Goal: Find specific page/section: Find specific page/section

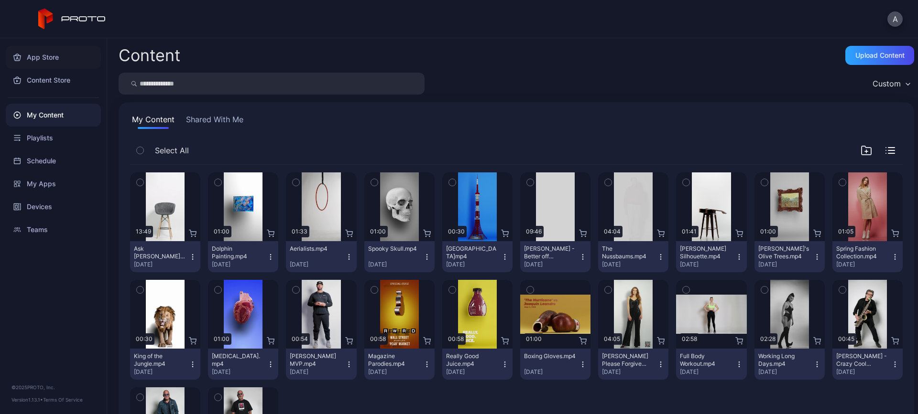
click at [47, 58] on div "App Store" at bounding box center [53, 57] width 95 height 23
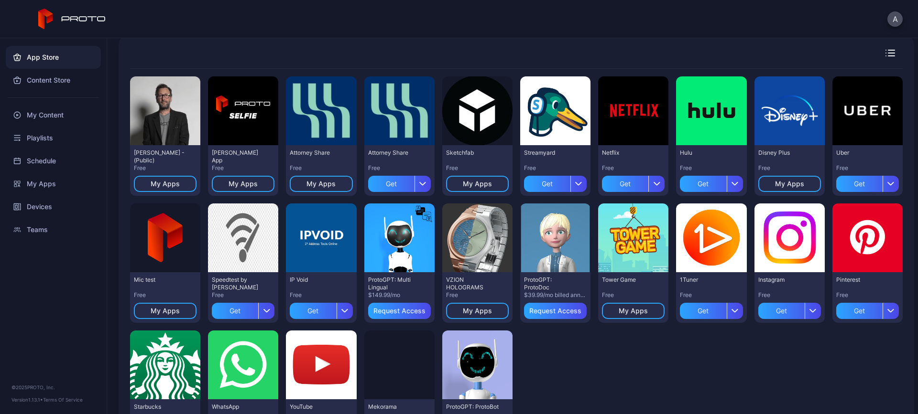
scroll to position [79, 0]
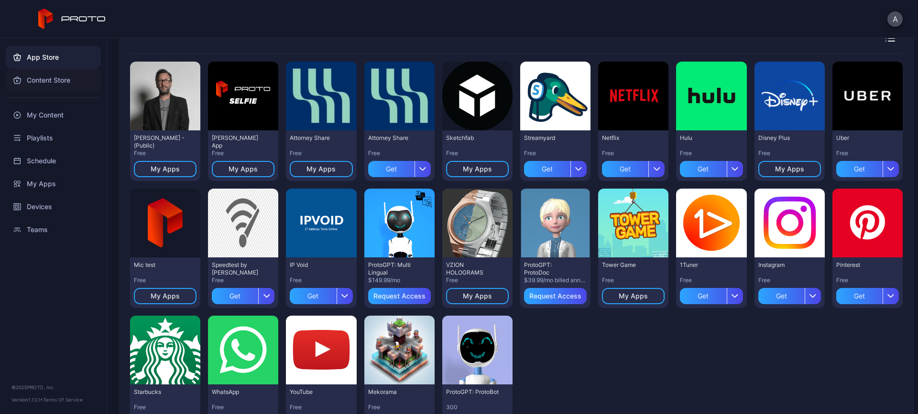
click at [44, 82] on div "Content Store" at bounding box center [53, 80] width 95 height 23
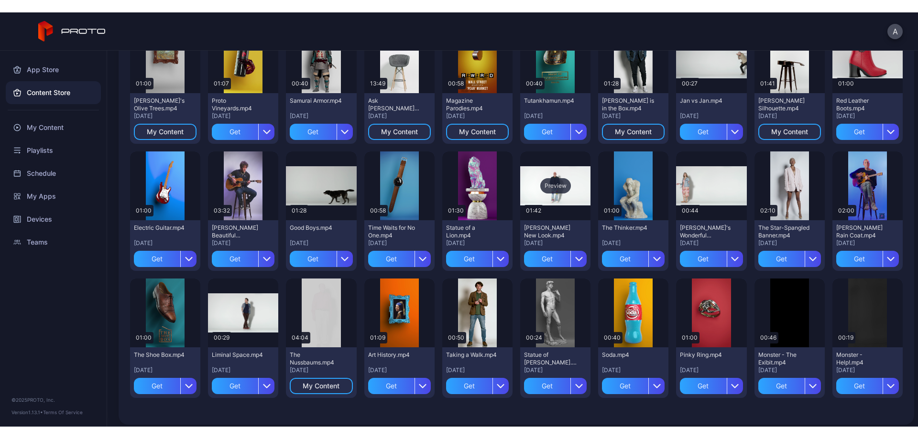
scroll to position [505, 0]
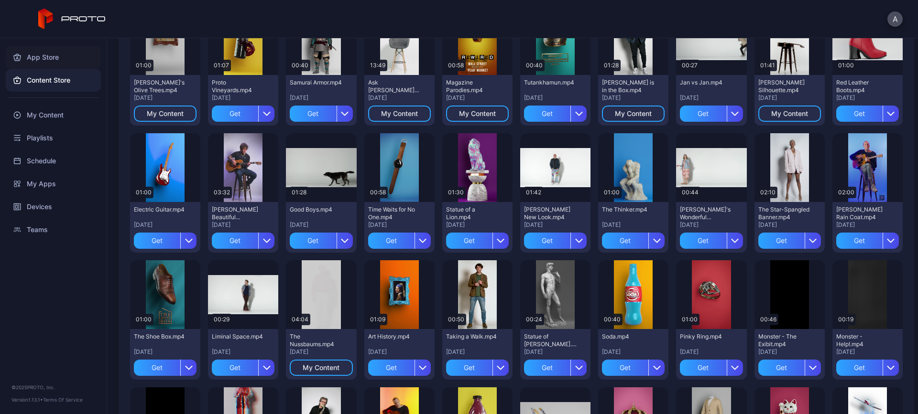
click at [45, 57] on div "App Store" at bounding box center [53, 57] width 95 height 23
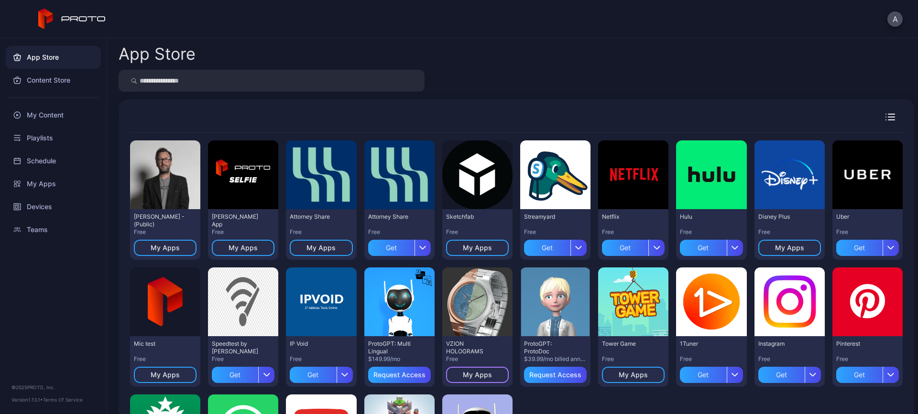
click at [481, 377] on div "My Apps" at bounding box center [477, 375] width 29 height 8
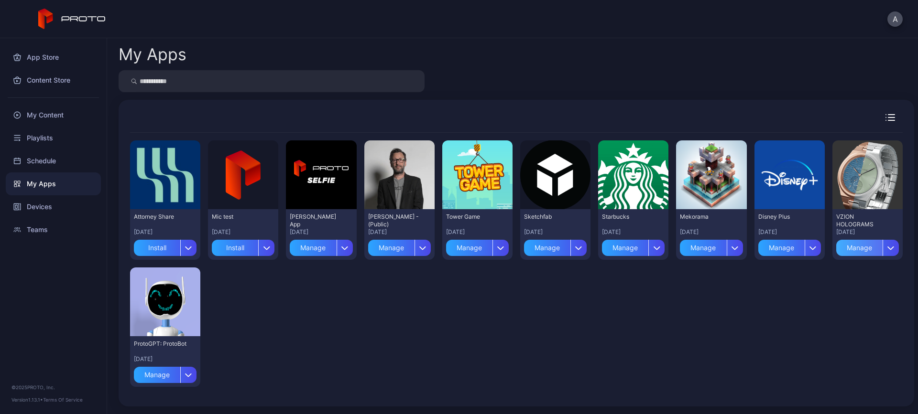
click at [841, 246] on div "Manage" at bounding box center [859, 248] width 46 height 16
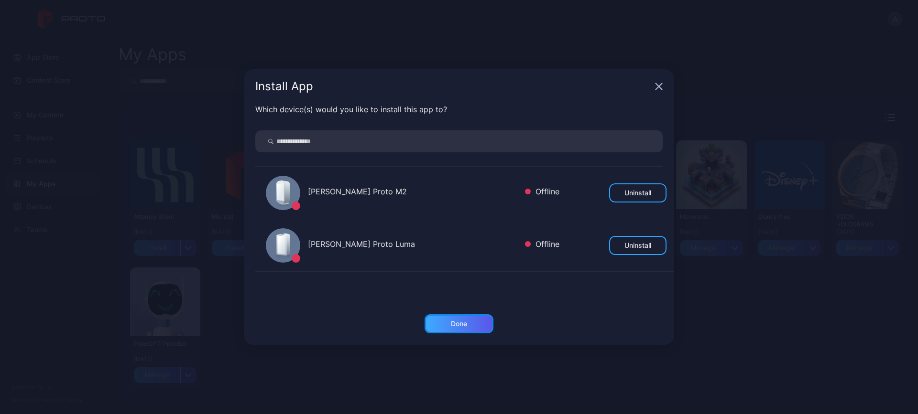
click at [464, 328] on div "Done" at bounding box center [458, 323] width 69 height 19
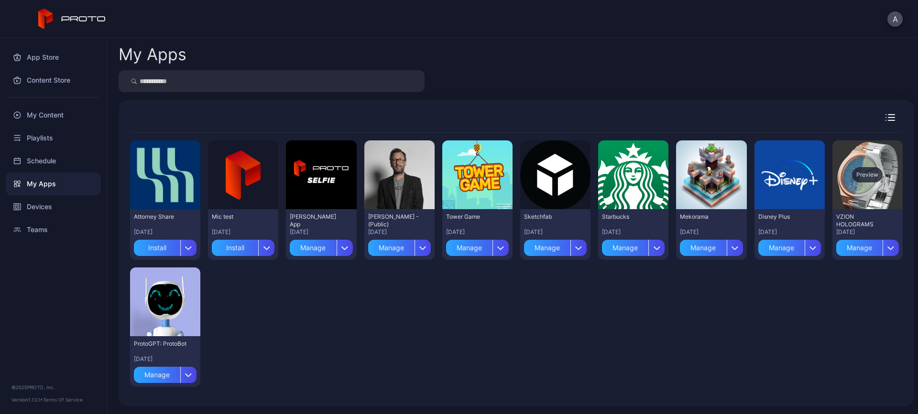
click at [853, 149] on div "Preview" at bounding box center [867, 174] width 70 height 69
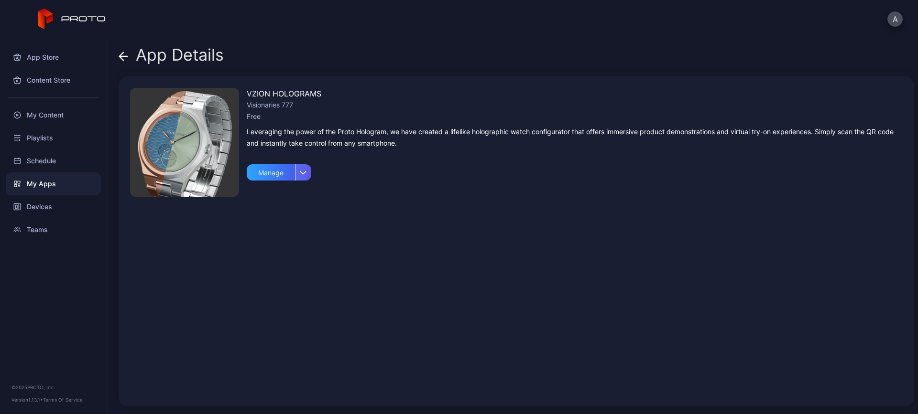
click at [302, 170] on div "button" at bounding box center [303, 172] width 16 height 16
click at [364, 162] on div "VZION HOLOGRAMS Visionaries 777 Free Leveraging the power of the Proto Hologram…" at bounding box center [575, 241] width 656 height 307
